Goal: Check status: Check status

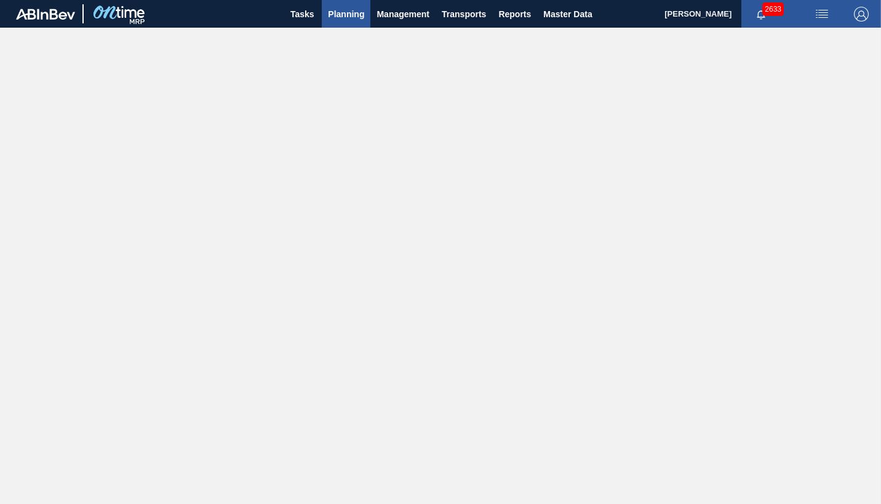
click at [349, 17] on span "Planning" at bounding box center [346, 14] width 36 height 15
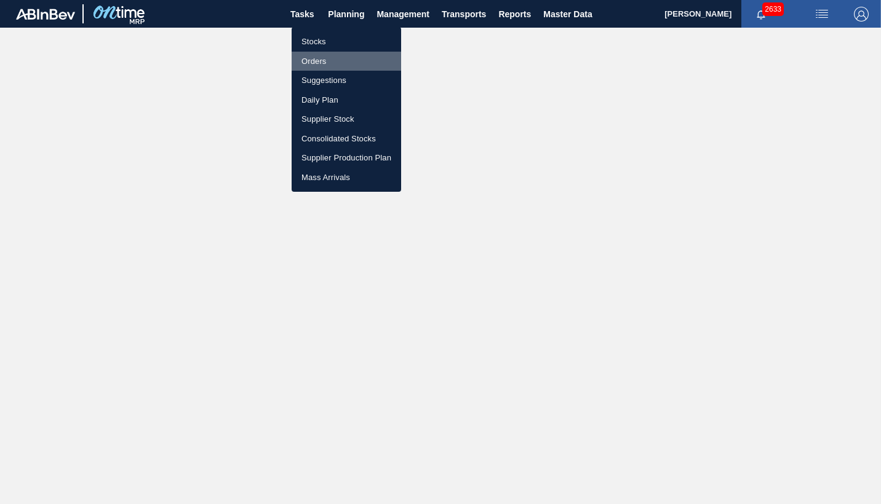
click at [319, 58] on li "Orders" at bounding box center [345, 62] width 109 height 20
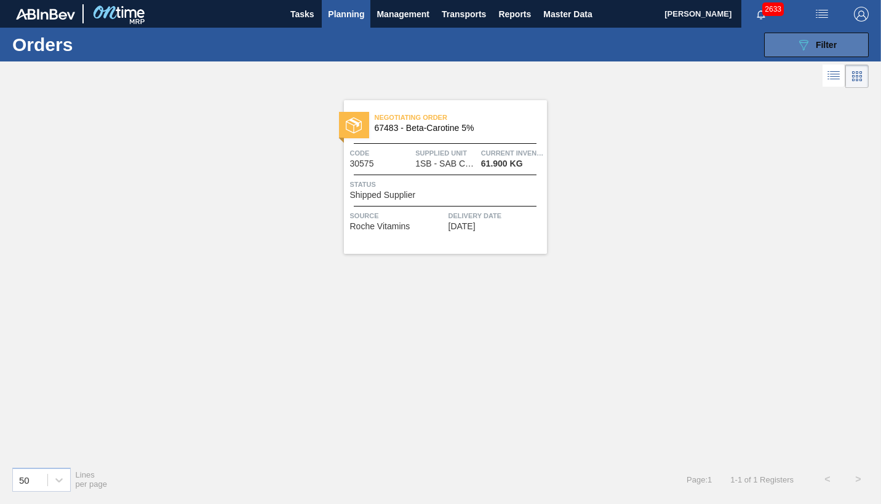
click at [822, 44] on span "Filter" at bounding box center [825, 45] width 21 height 10
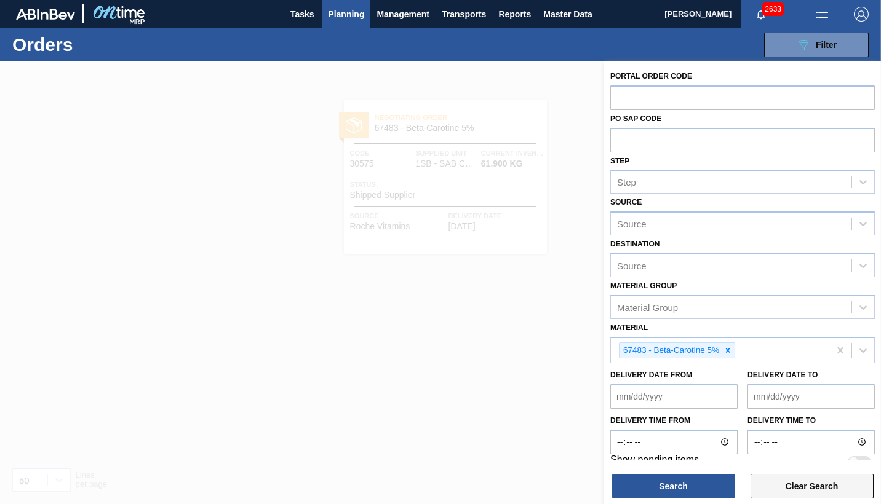
click at [807, 486] on button "Clear Search" at bounding box center [811, 486] width 123 height 25
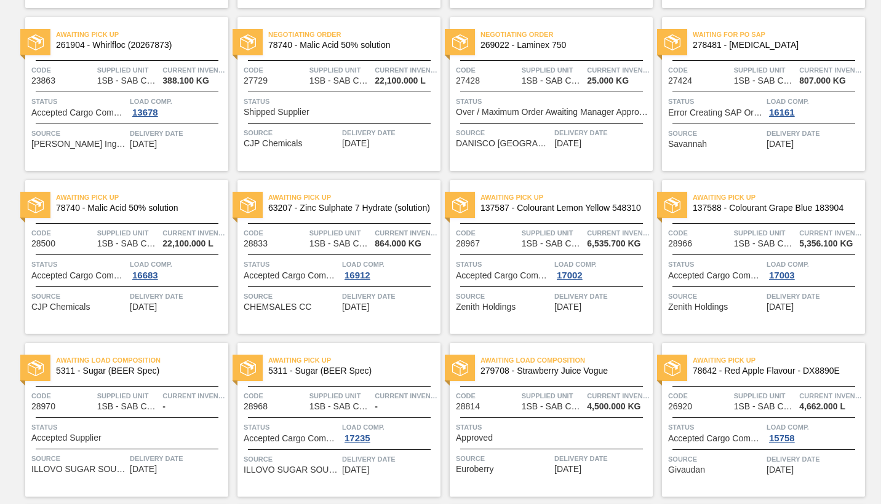
scroll to position [307, 0]
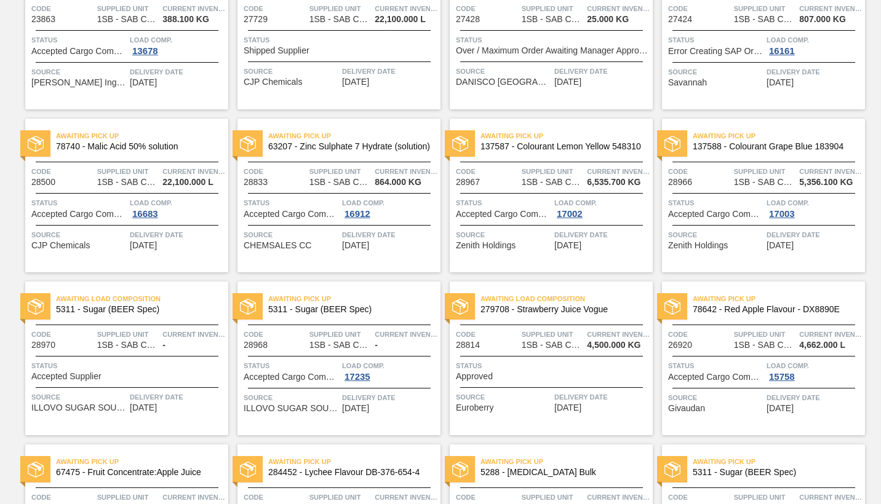
click at [161, 378] on div "Status Accepted Supplier" at bounding box center [128, 371] width 194 height 22
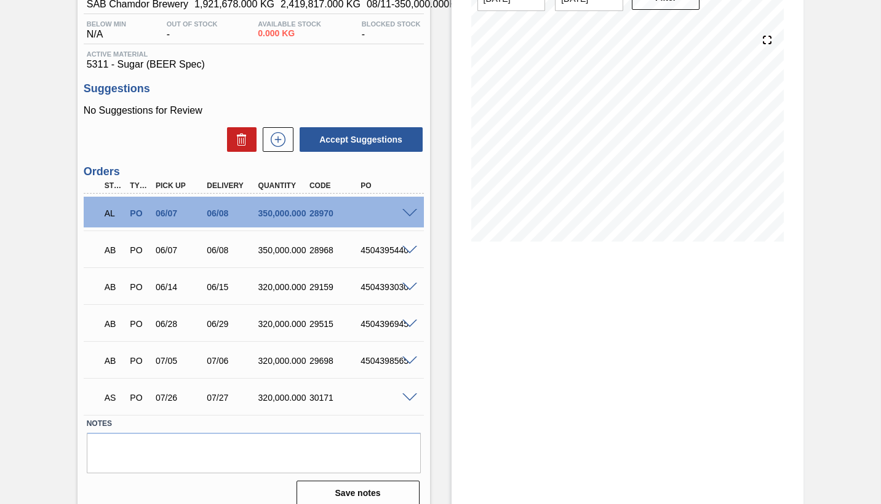
scroll to position [130, 0]
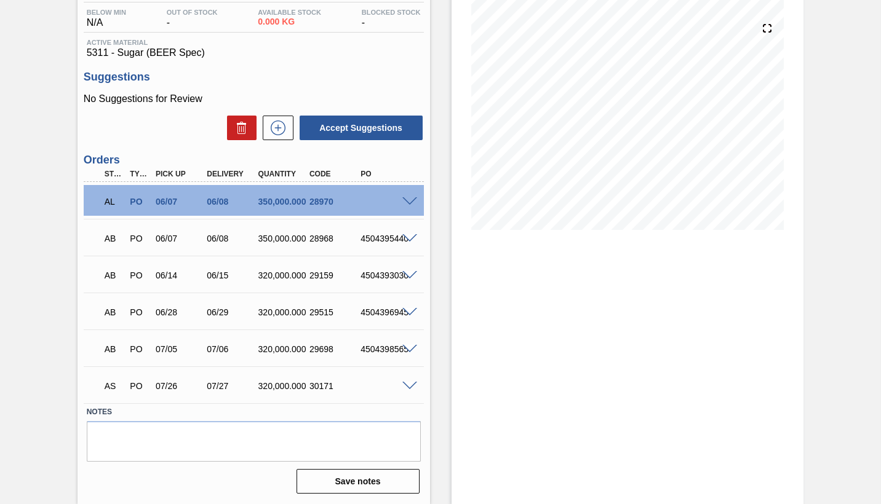
click at [393, 239] on div "4504395440" at bounding box center [385, 239] width 56 height 10
click at [410, 241] on span at bounding box center [409, 238] width 15 height 9
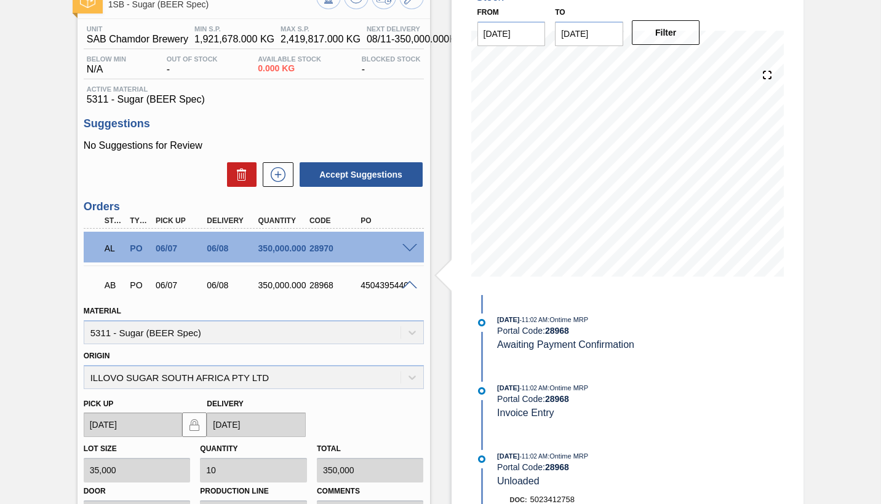
scroll to position [68, 0]
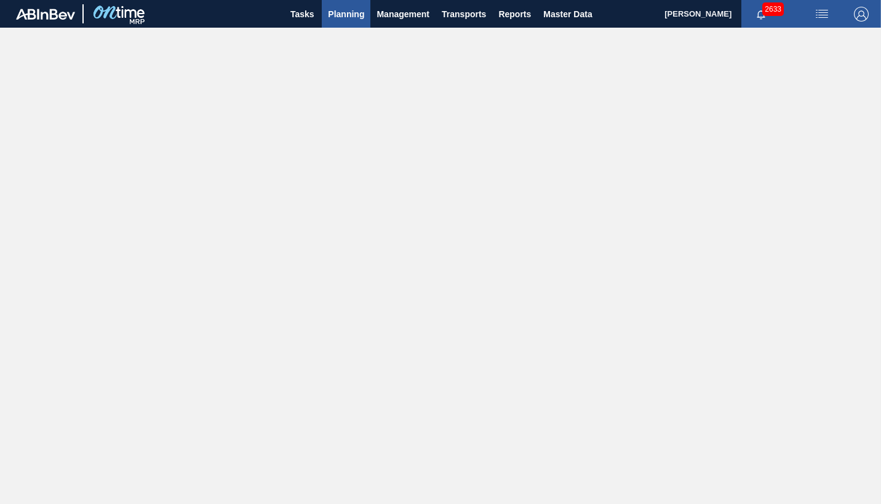
click at [351, 15] on span "Planning" at bounding box center [346, 14] width 36 height 15
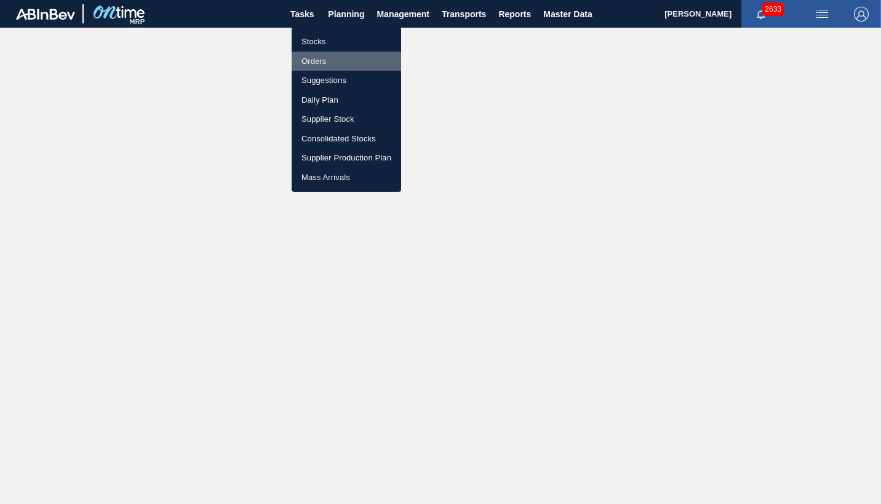
click at [325, 58] on li "Orders" at bounding box center [345, 62] width 109 height 20
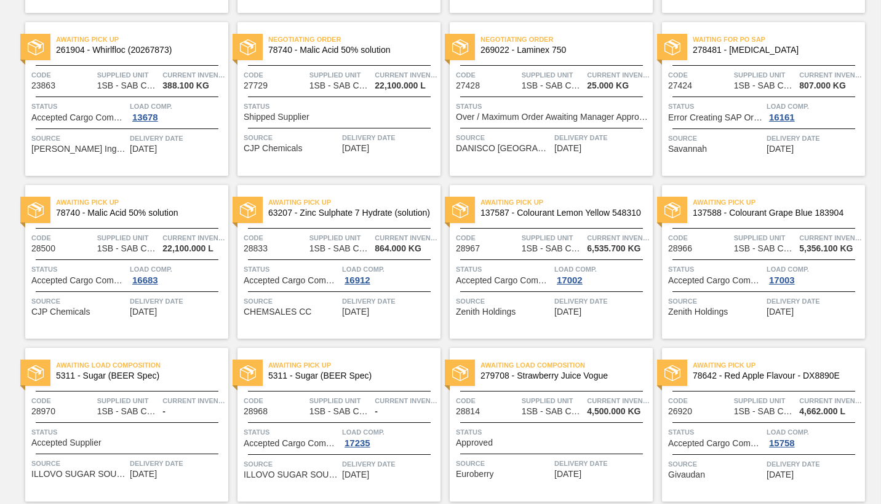
scroll to position [246, 0]
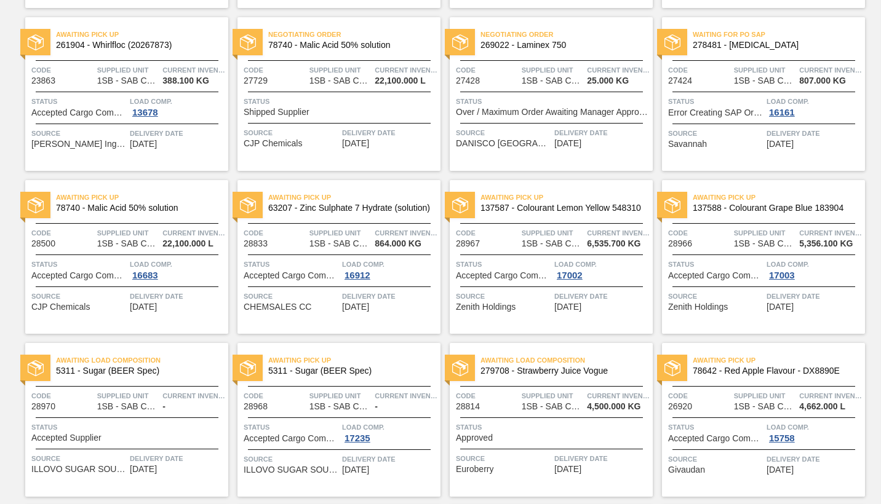
click at [184, 424] on span "Status" at bounding box center [128, 427] width 194 height 12
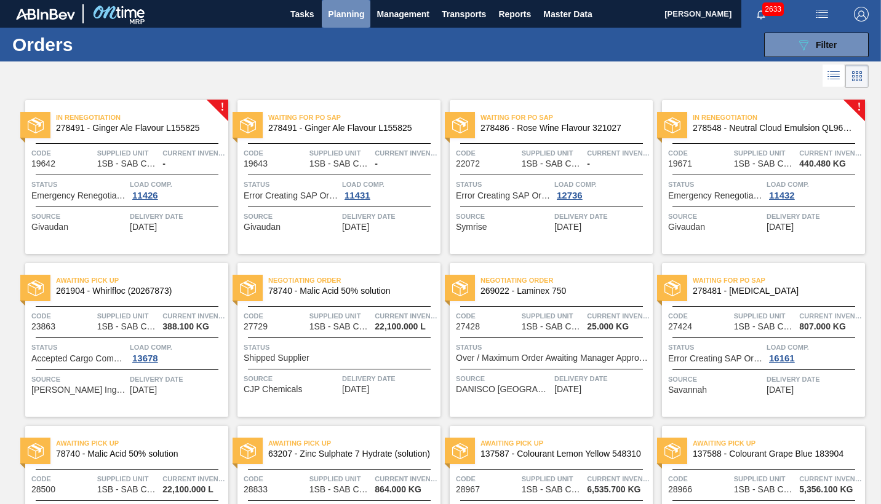
click at [357, 14] on span "Planning" at bounding box center [346, 14] width 36 height 15
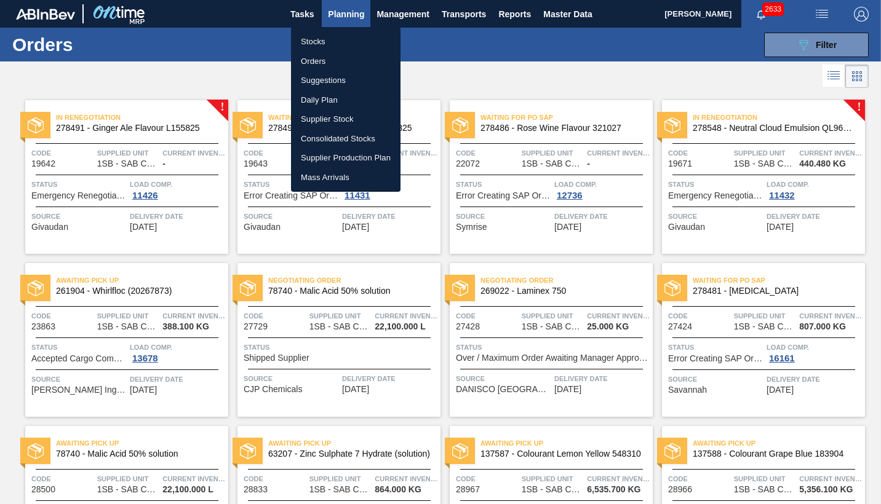
click at [314, 42] on li "Stocks" at bounding box center [345, 42] width 109 height 20
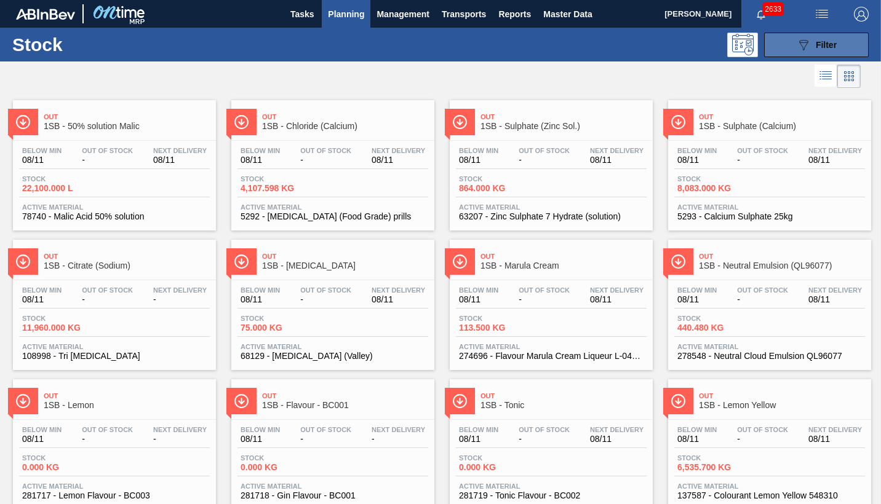
click at [821, 43] on span "Filter" at bounding box center [825, 45] width 21 height 10
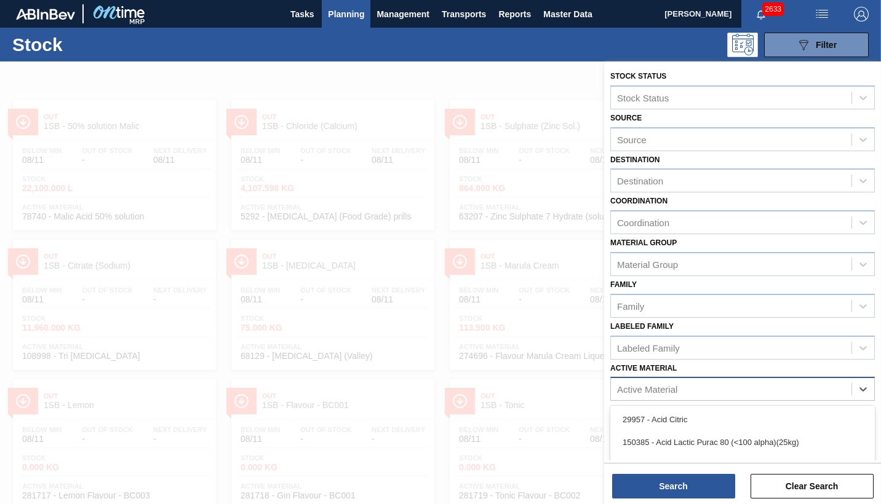
scroll to position [91, 0]
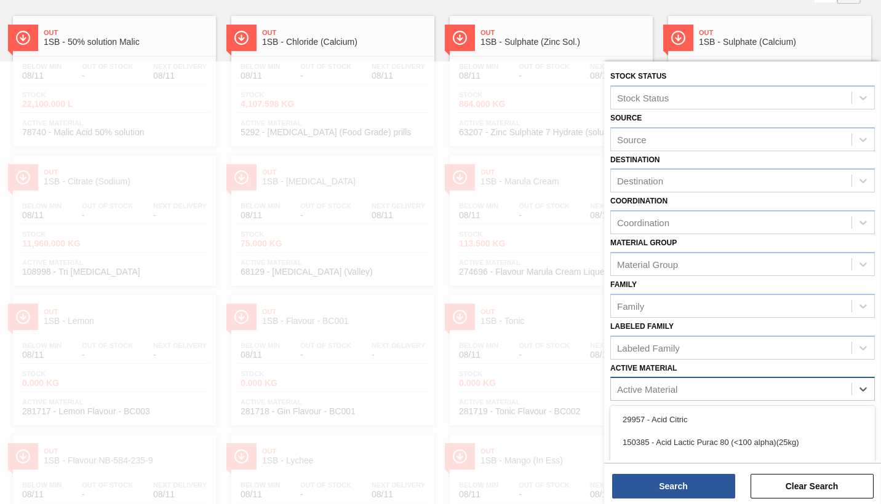
click at [641, 390] on div "Active Material" at bounding box center [647, 389] width 60 height 10
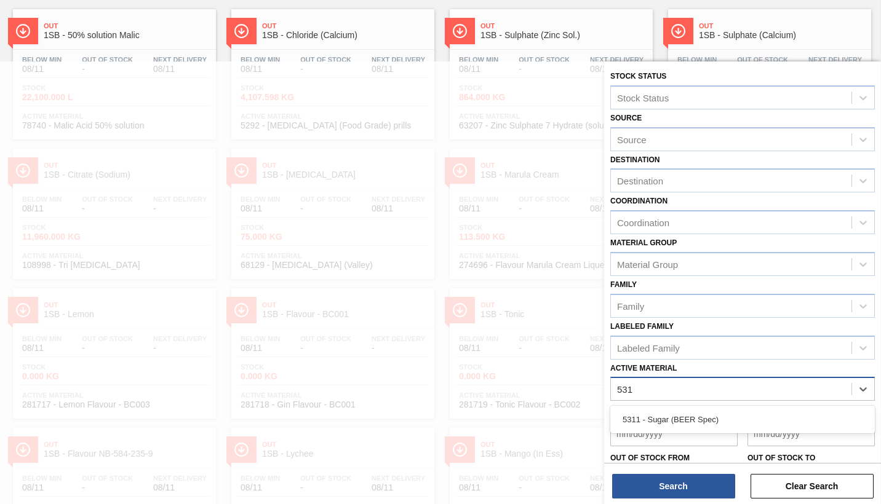
type Material "5311"
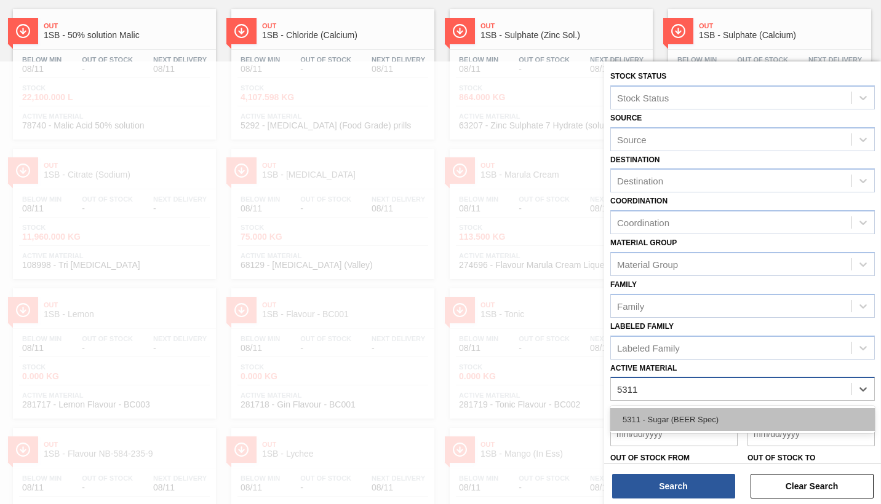
click at [709, 419] on div "5311 - Sugar (BEER Spec)" at bounding box center [742, 419] width 264 height 23
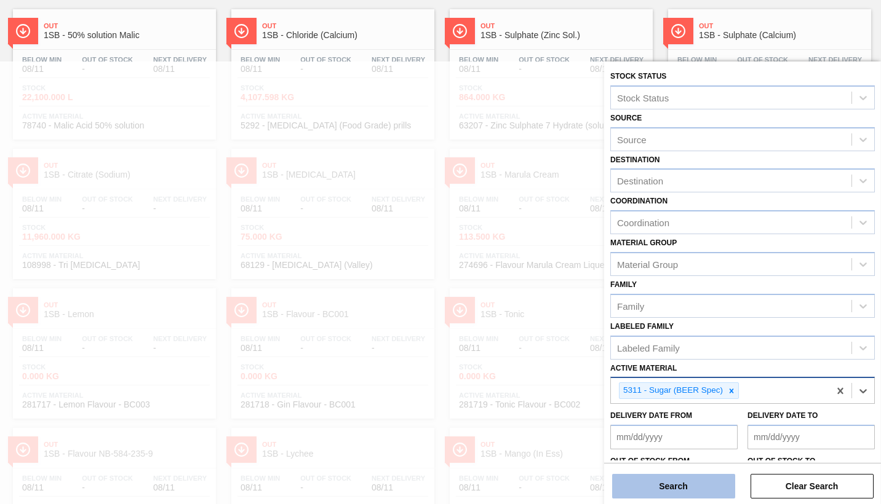
click at [670, 485] on button "Search" at bounding box center [673, 486] width 123 height 25
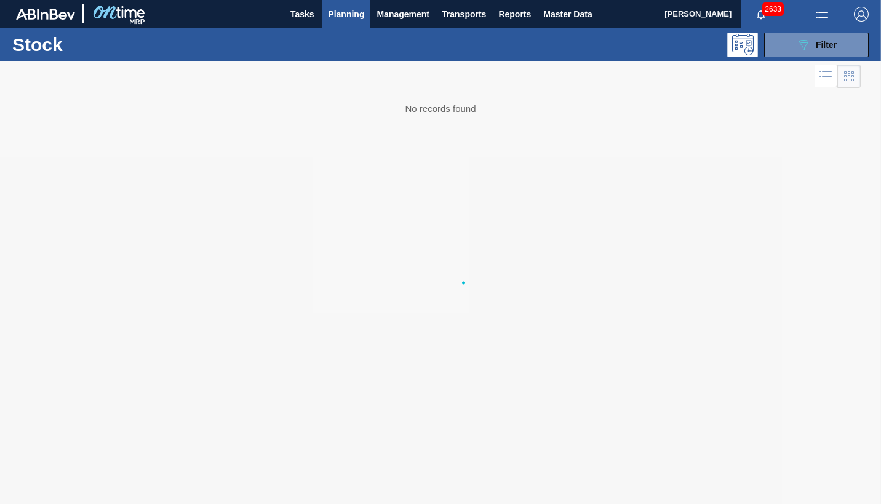
scroll to position [0, 0]
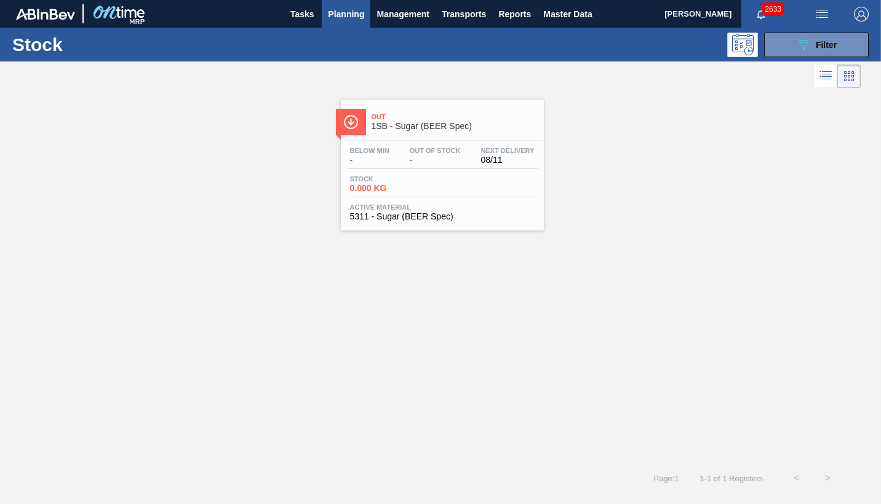
click at [434, 186] on span "0.000 KG" at bounding box center [393, 188] width 86 height 9
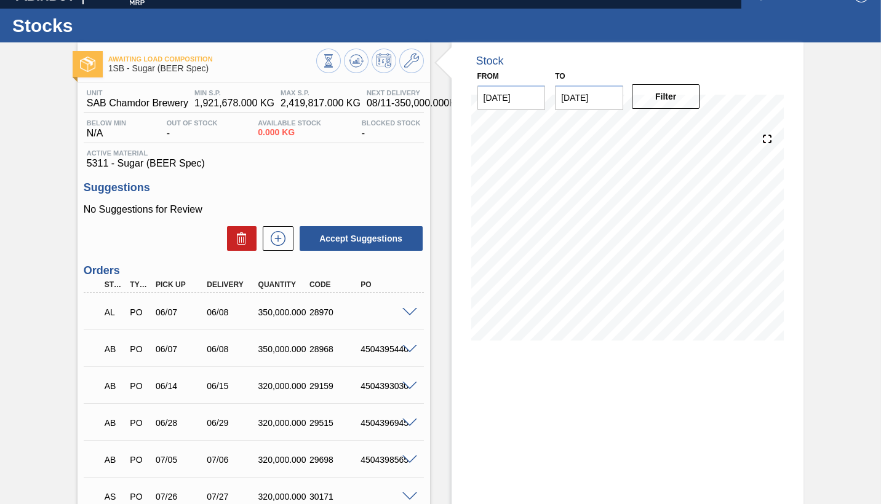
scroll to position [7, 0]
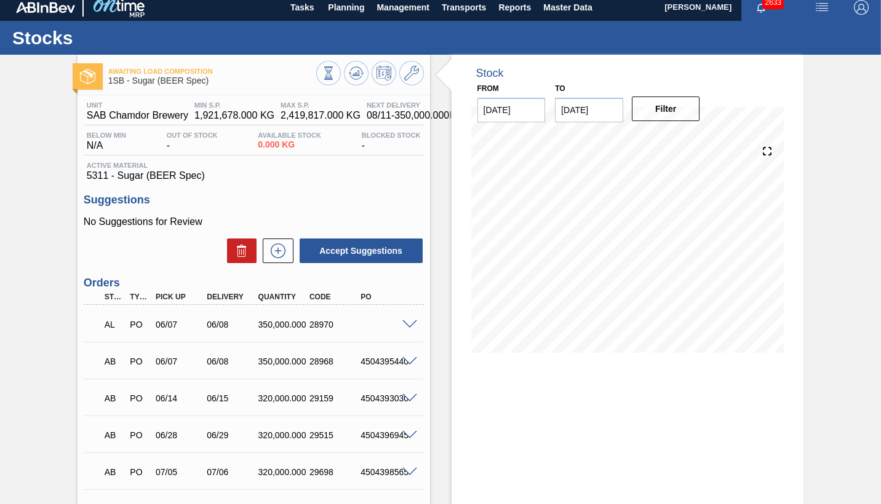
click at [408, 323] on span at bounding box center [409, 324] width 15 height 9
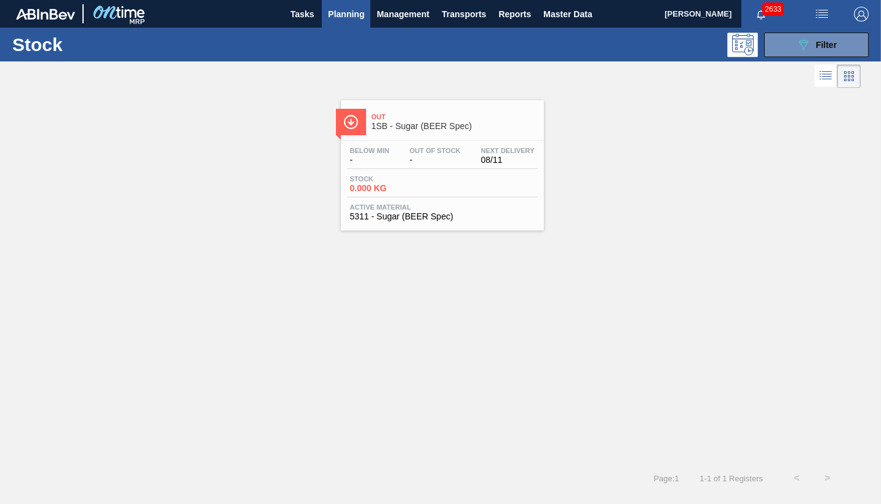
click at [450, 204] on span "Active Material" at bounding box center [442, 207] width 184 height 7
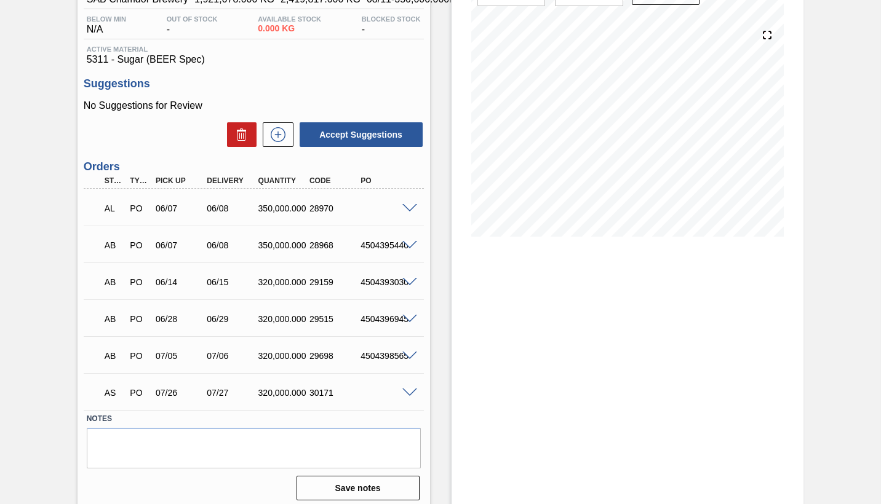
scroll to position [130, 0]
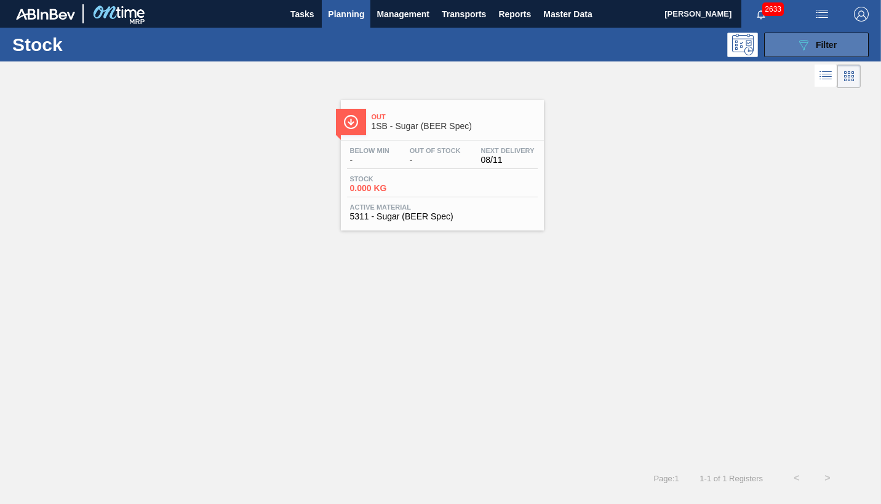
click at [829, 44] on span "Filter" at bounding box center [825, 45] width 21 height 10
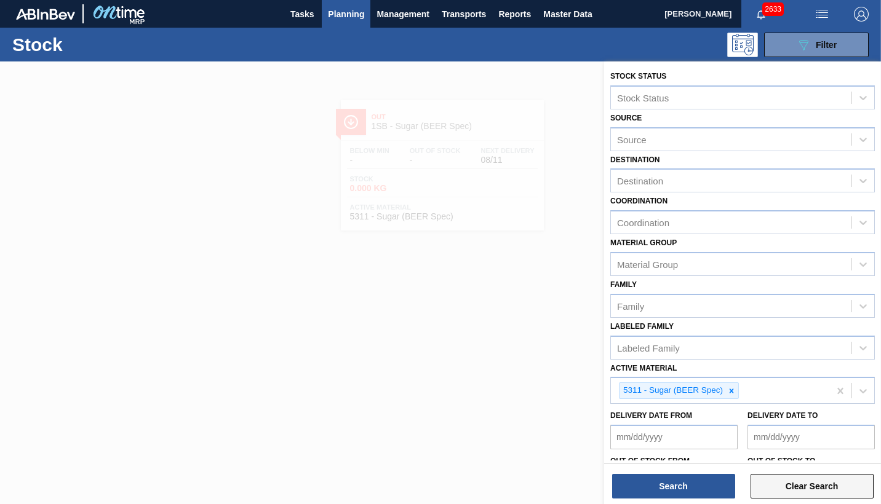
click at [797, 485] on button "Clear Search" at bounding box center [811, 486] width 123 height 25
